Goal: Information Seeking & Learning: Learn about a topic

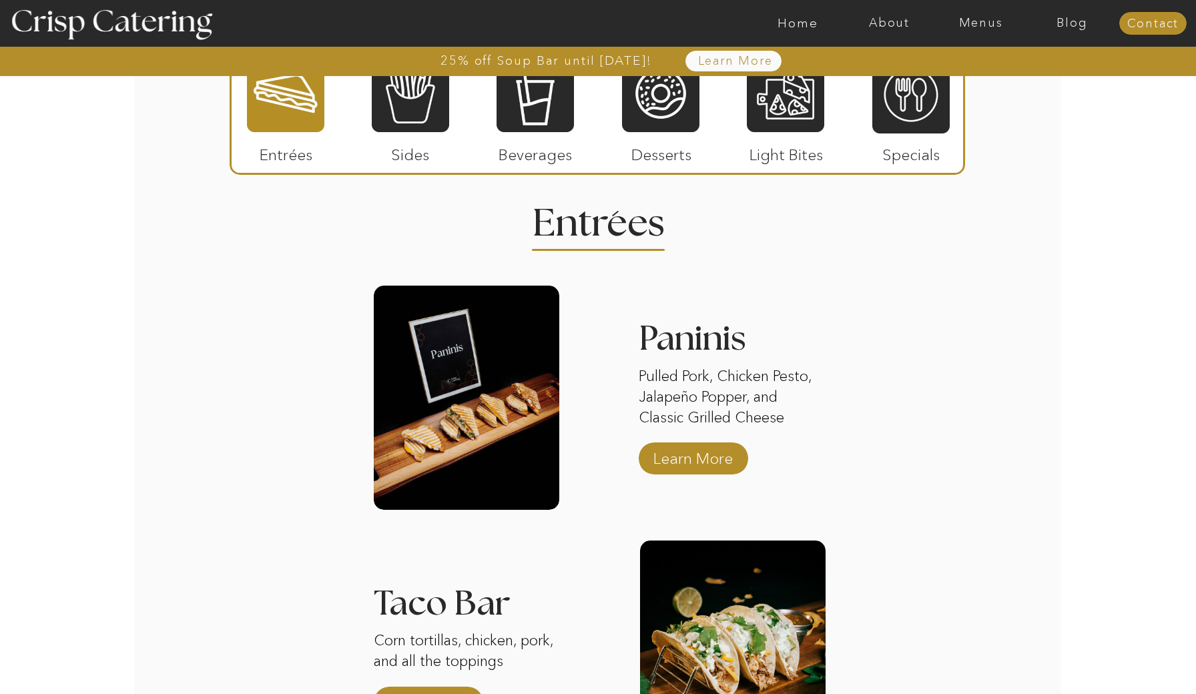
scroll to position [1567, 0]
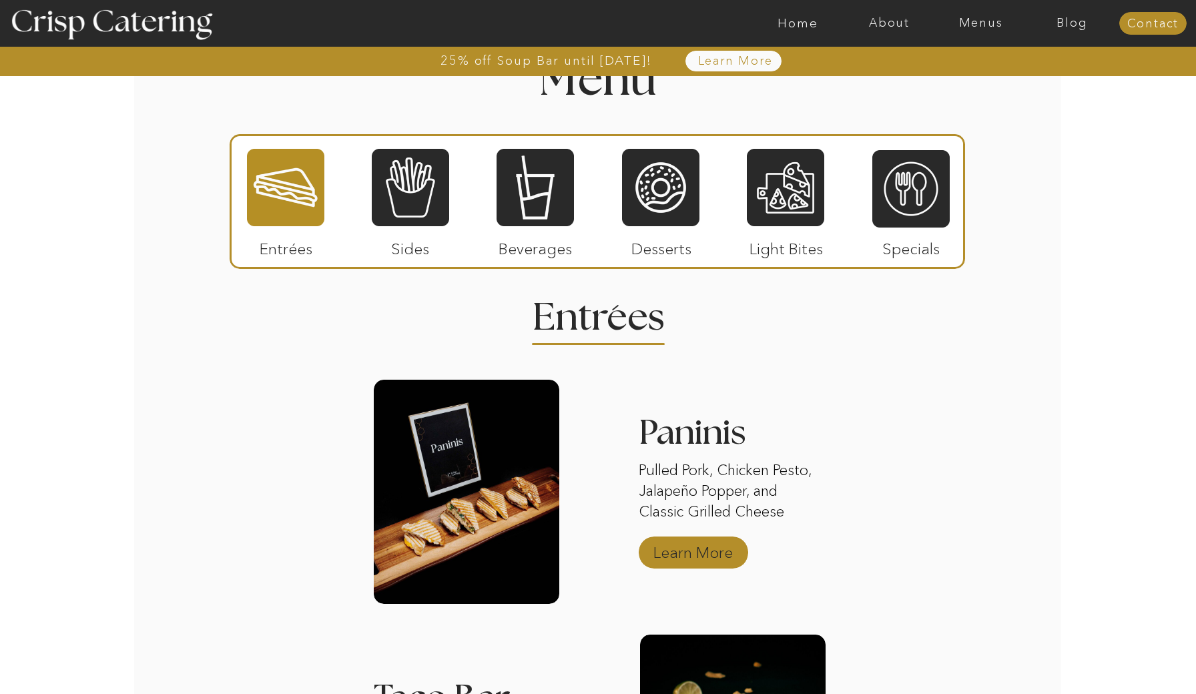
click at [703, 550] on p "Learn More" at bounding box center [693, 549] width 89 height 39
click at [984, 22] on nav "Menus" at bounding box center [980, 23] width 91 height 13
click at [970, 80] on nav "Winter (Sep-Feb)" at bounding box center [979, 78] width 109 height 13
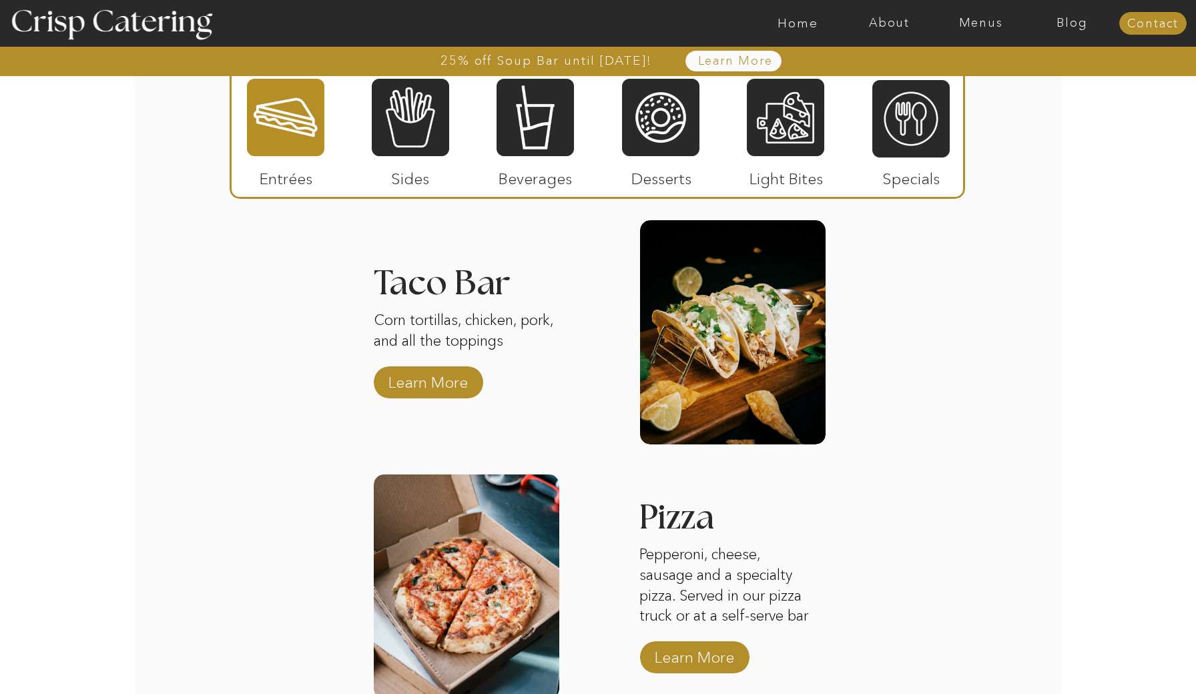
scroll to position [1922, 0]
click at [434, 386] on p "Learn More" at bounding box center [428, 379] width 89 height 39
